Goal: Use online tool/utility: Utilize a website feature to perform a specific function

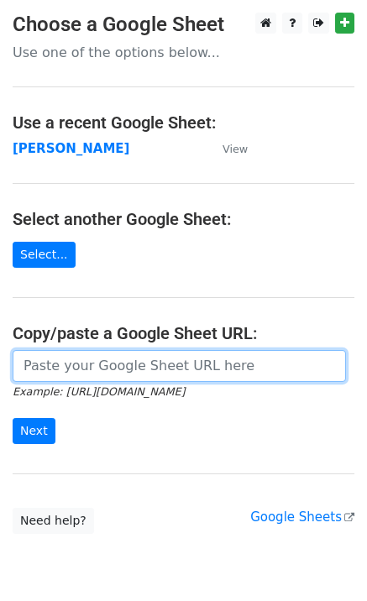
drag, startPoint x: 30, startPoint y: 363, endPoint x: 50, endPoint y: 382, distance: 27.9
click at [33, 363] on input "url" at bounding box center [179, 366] width 333 height 32
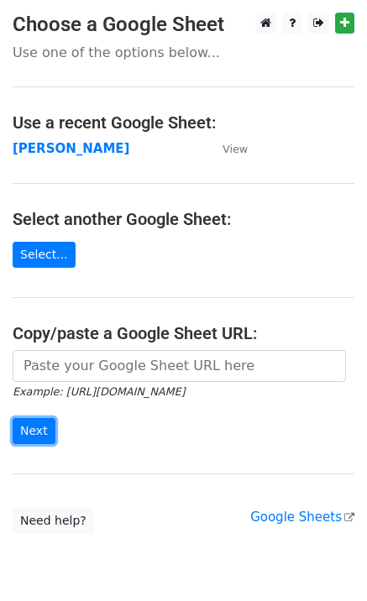
click at [41, 433] on input "Next" at bounding box center [34, 431] width 43 height 26
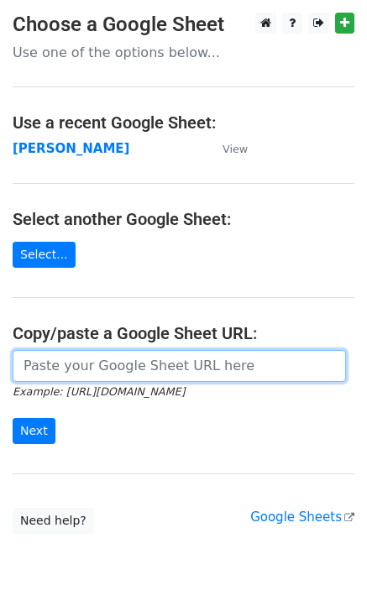
click at [90, 373] on input "url" at bounding box center [179, 366] width 333 height 32
click at [86, 368] on input "url" at bounding box center [179, 366] width 333 height 32
paste input "[EMAIL_ADDRESS][DOMAIN_NAME] [EMAIL_ADDRESS][DOMAIN_NAME] [EMAIL_ADDRESS][DOMAI…"
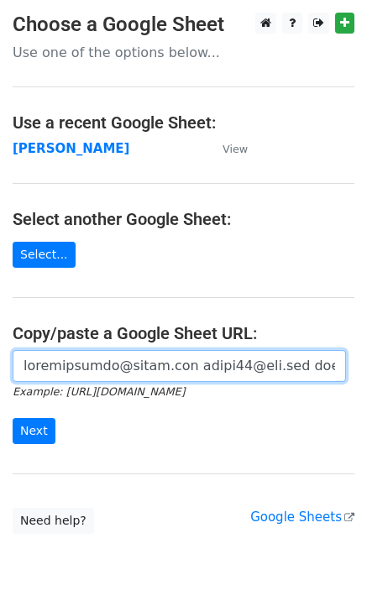
type input "[EMAIL_ADDRESS][DOMAIN_NAME] [EMAIL_ADDRESS][DOMAIN_NAME] [EMAIL_ADDRESS][DOMAI…"
click at [90, 371] on input "url" at bounding box center [179, 366] width 333 height 32
click at [124, 367] on input "url" at bounding box center [179, 366] width 333 height 32
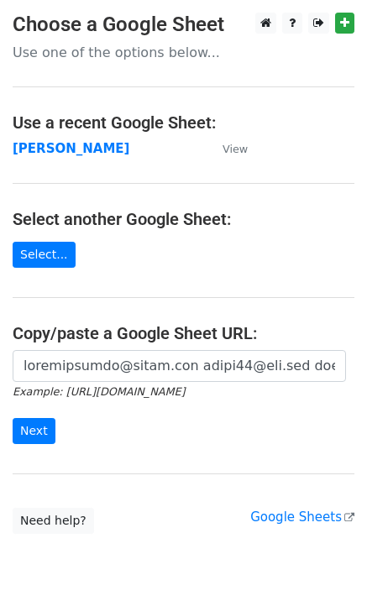
click at [315, 363] on input "url" at bounding box center [179, 366] width 333 height 32
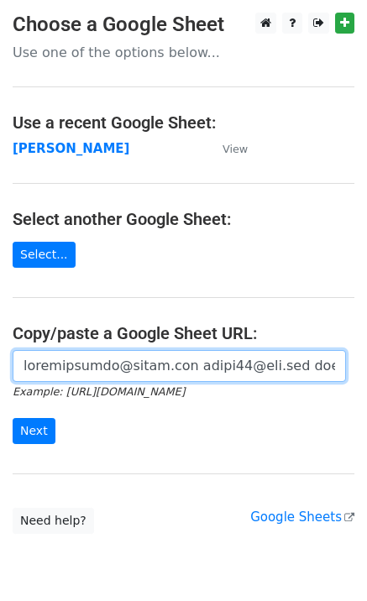
click at [100, 367] on input "url" at bounding box center [179, 366] width 333 height 32
click at [96, 369] on input "url" at bounding box center [179, 366] width 333 height 32
